Goal: Information Seeking & Learning: Learn about a topic

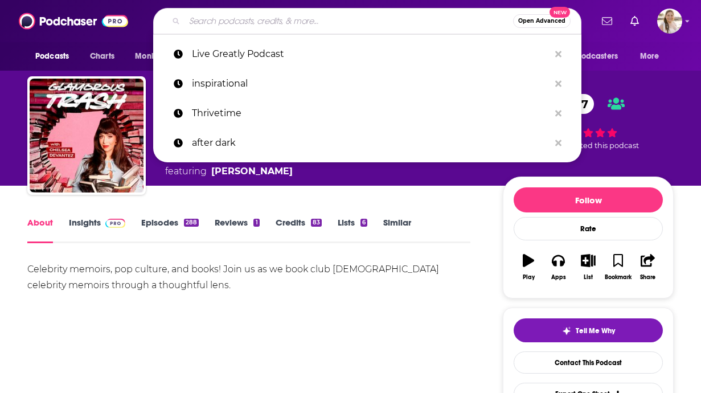
click at [328, 27] on input "Search podcasts, credits, & more..." at bounding box center [348, 21] width 328 height 18
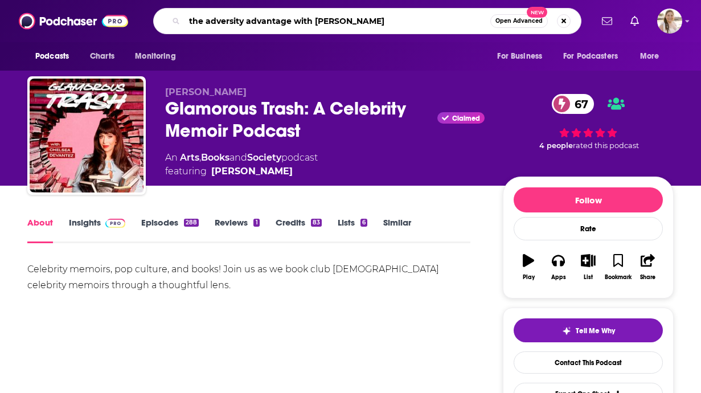
type input "the adversity advantage with [PERSON_NAME]"
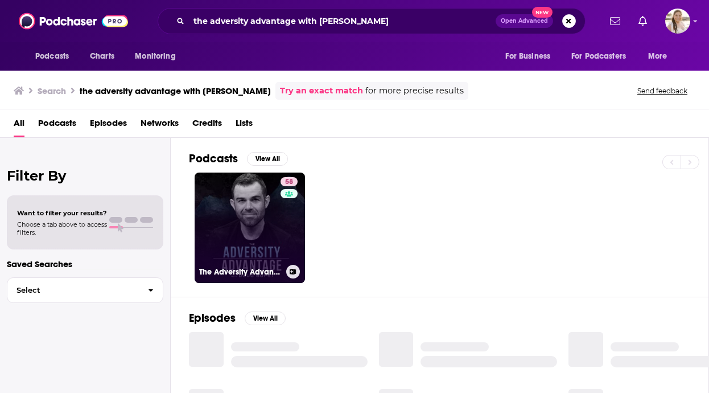
click at [275, 244] on link "58 The Adversity Advantage with [PERSON_NAME]" at bounding box center [250, 227] width 110 height 110
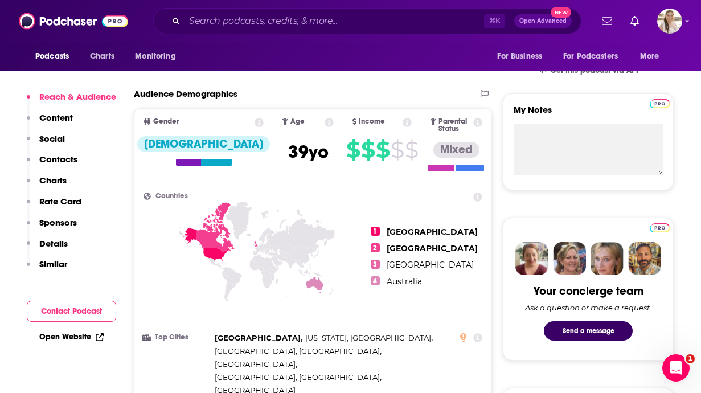
scroll to position [363, 0]
